Goal: Check status

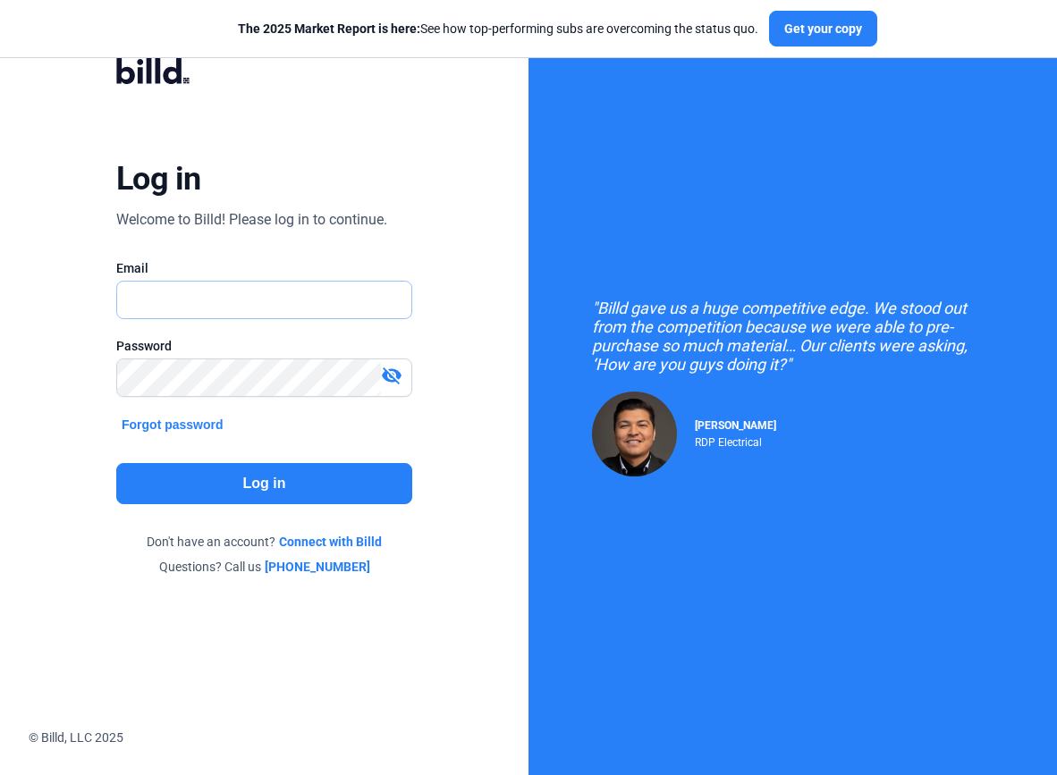
click at [261, 307] on input "text" at bounding box center [254, 300] width 275 height 37
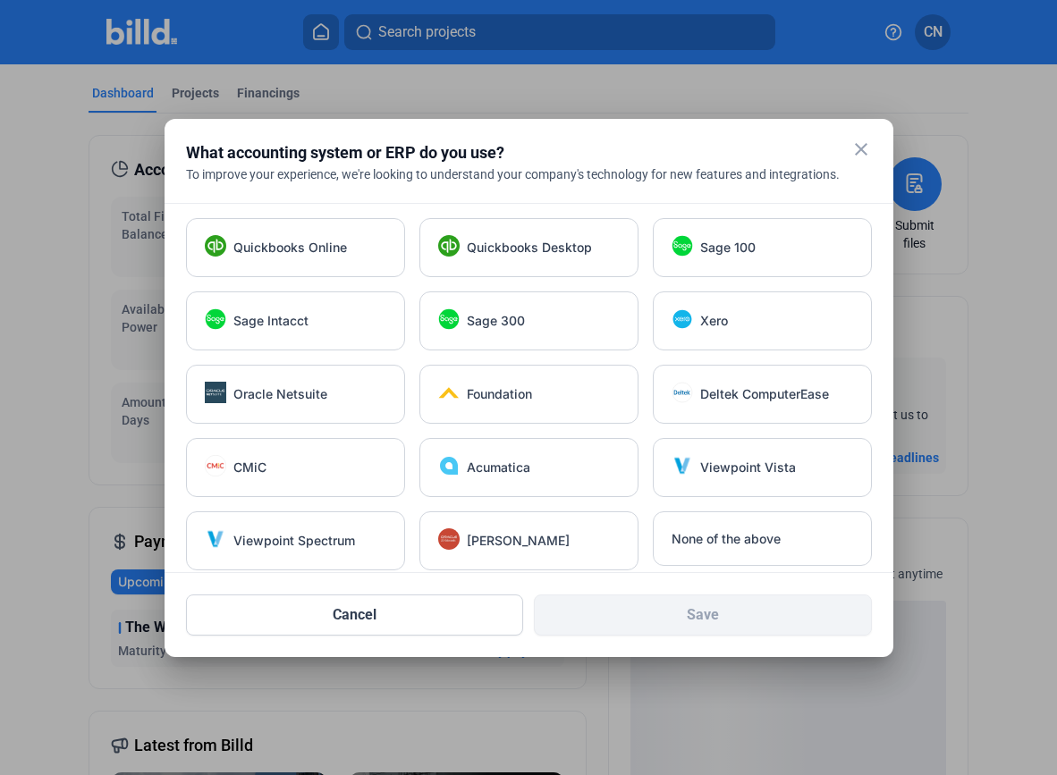
click at [857, 146] on mat-icon "close" at bounding box center [860, 149] width 21 height 21
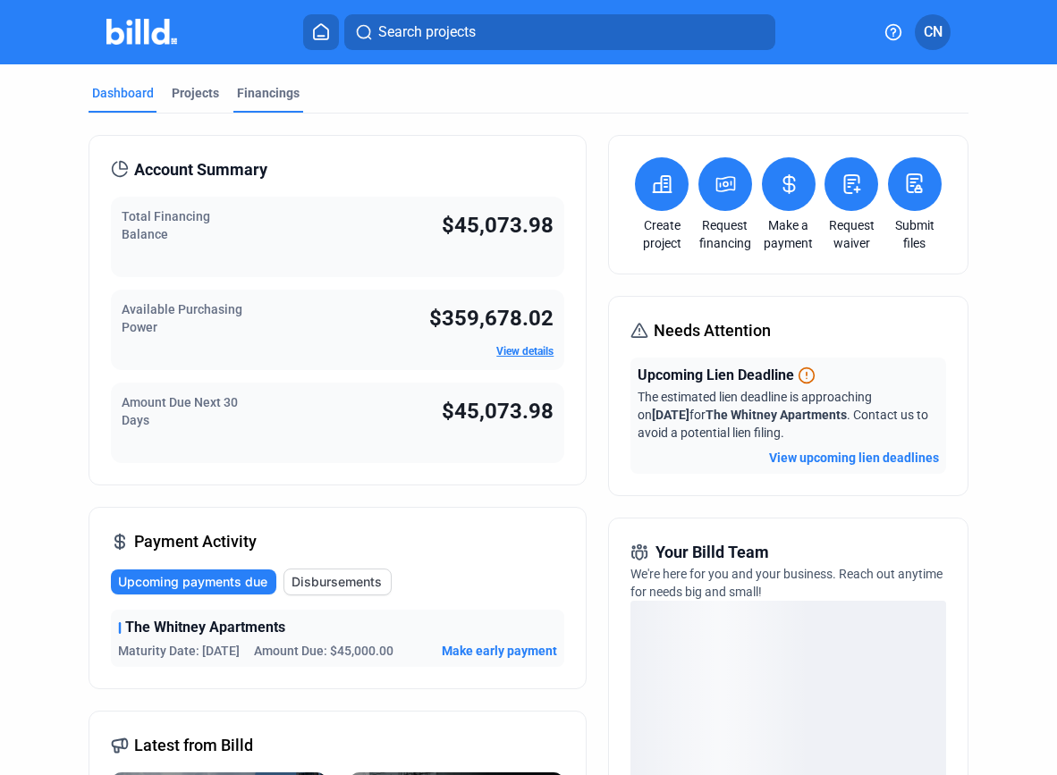
click at [258, 97] on div "Financings" at bounding box center [268, 93] width 63 height 18
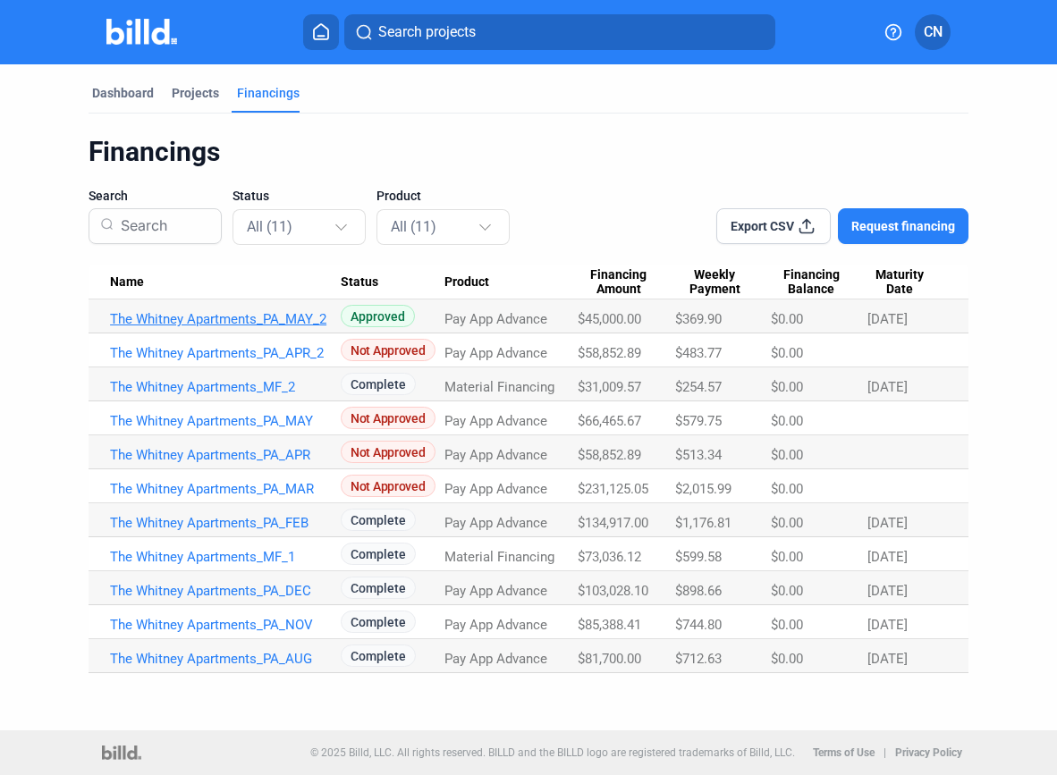
click at [267, 317] on link "The Whitney Apartments_PA_MAY_2" at bounding box center [225, 319] width 231 height 16
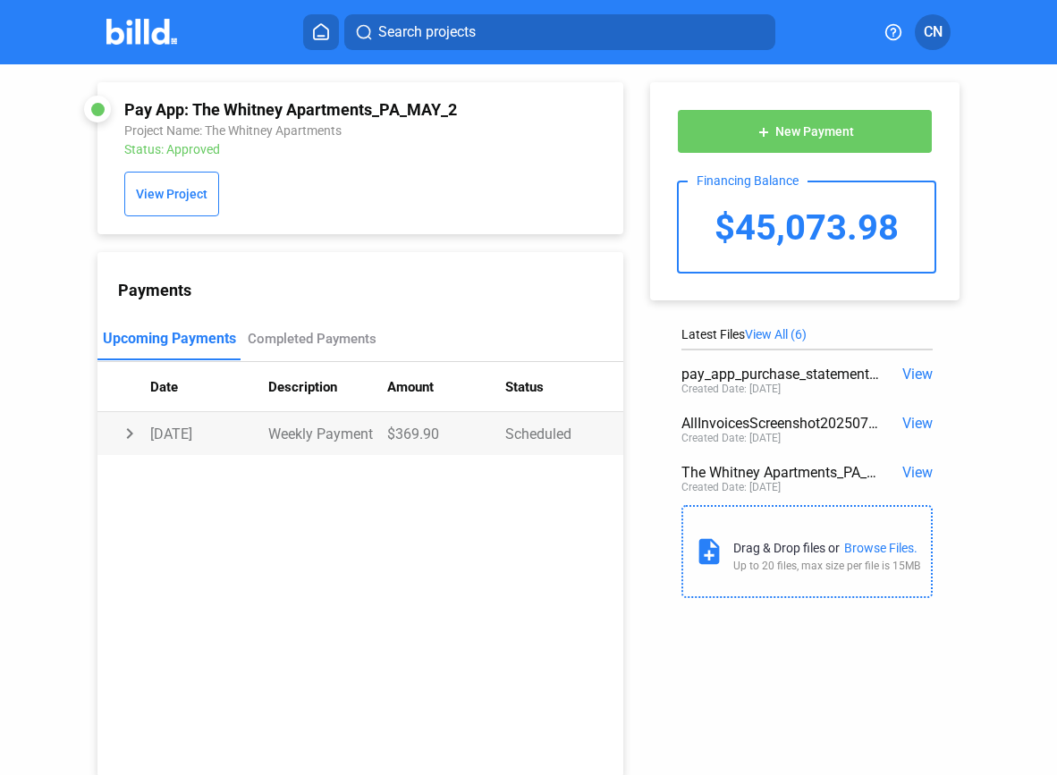
click at [128, 435] on td "chevron_right" at bounding box center [123, 433] width 53 height 43
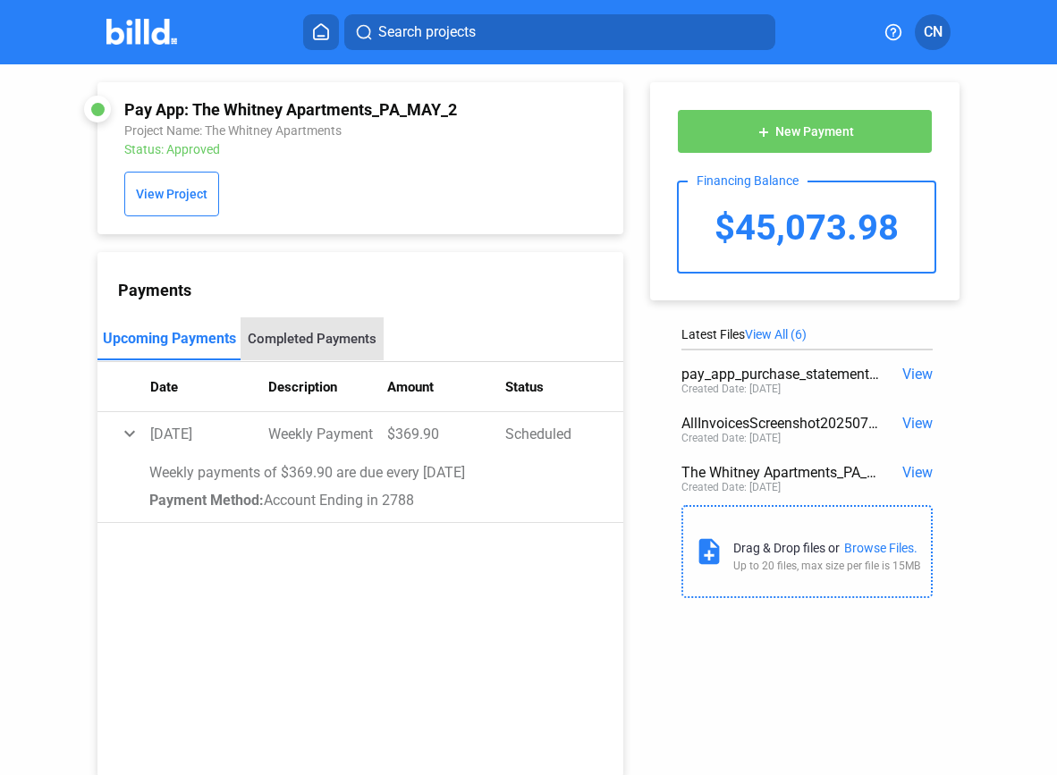
click at [302, 336] on div "Completed Payments" at bounding box center [312, 339] width 129 height 16
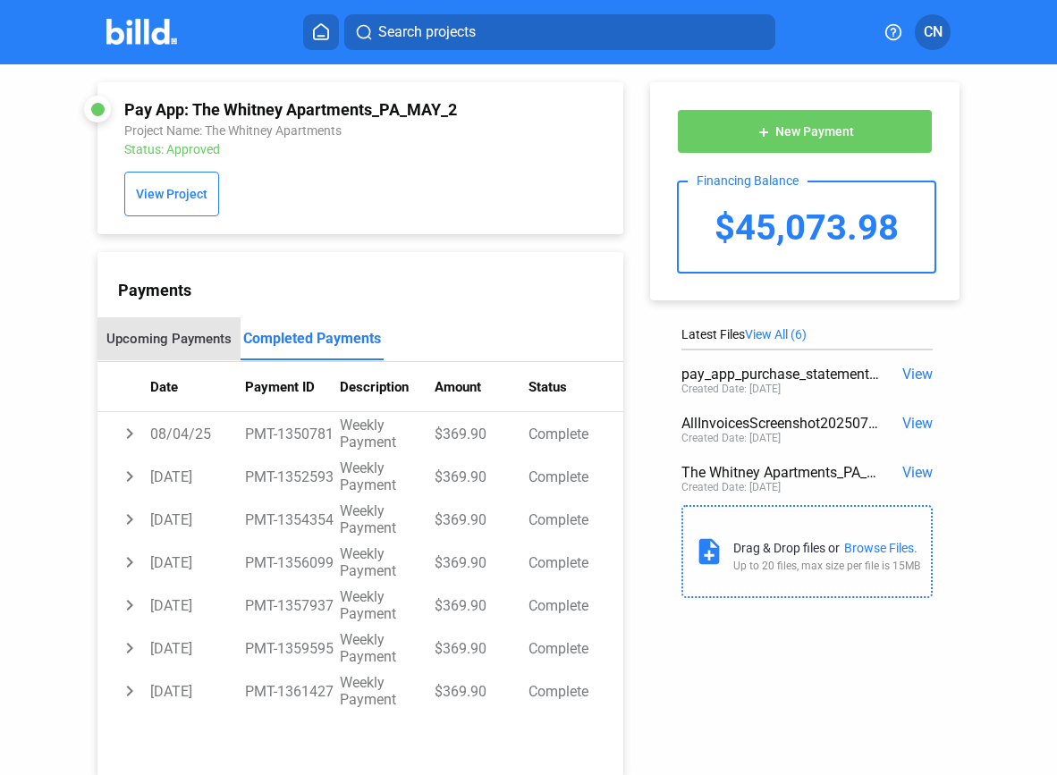
click at [154, 339] on div "Upcoming Payments" at bounding box center [168, 339] width 125 height 16
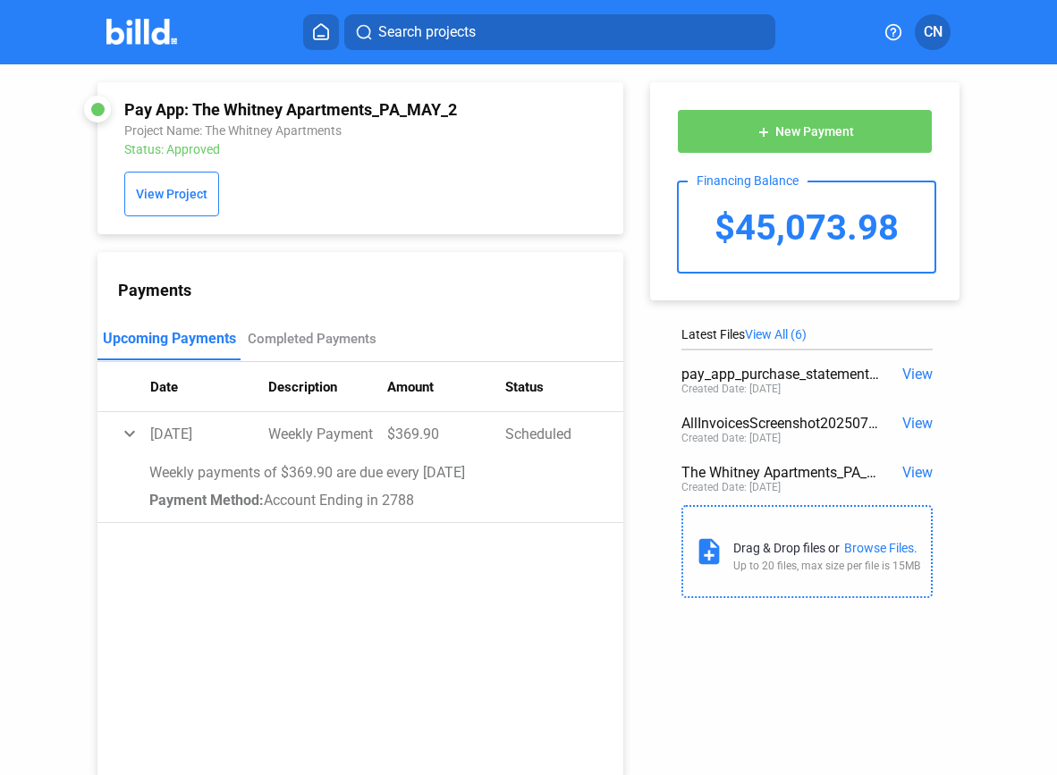
scroll to position [47, 0]
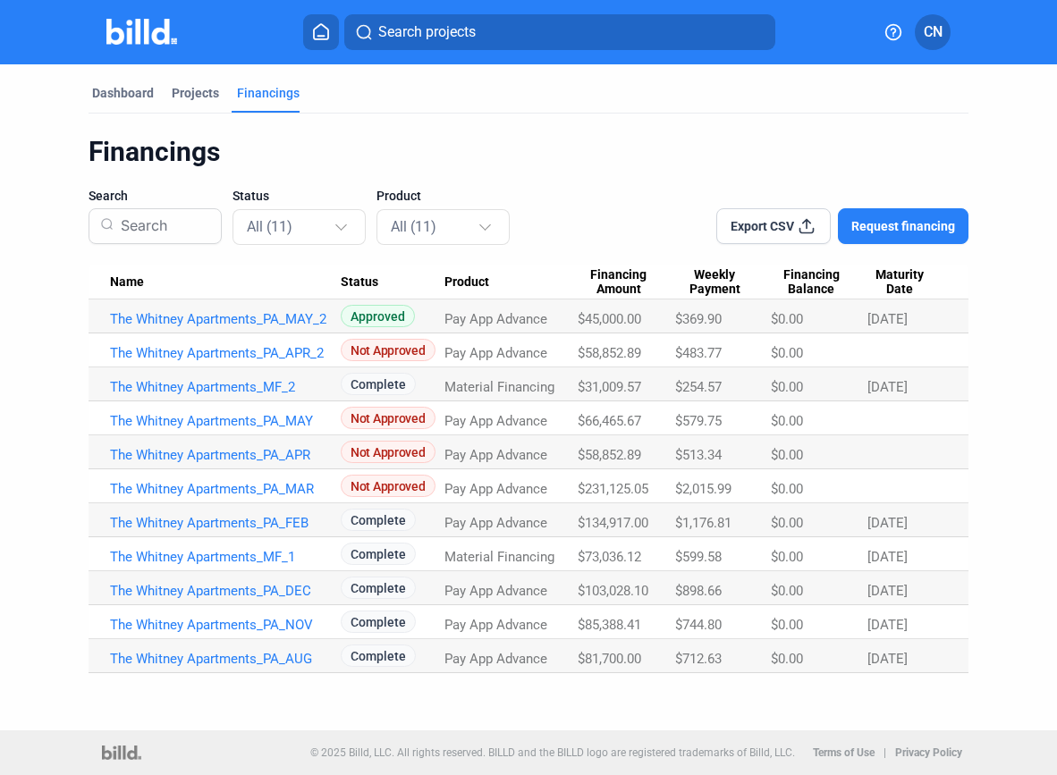
click at [894, 321] on span "[DATE]" at bounding box center [887, 319] width 40 height 16
